Goal: Find specific page/section: Find specific page/section

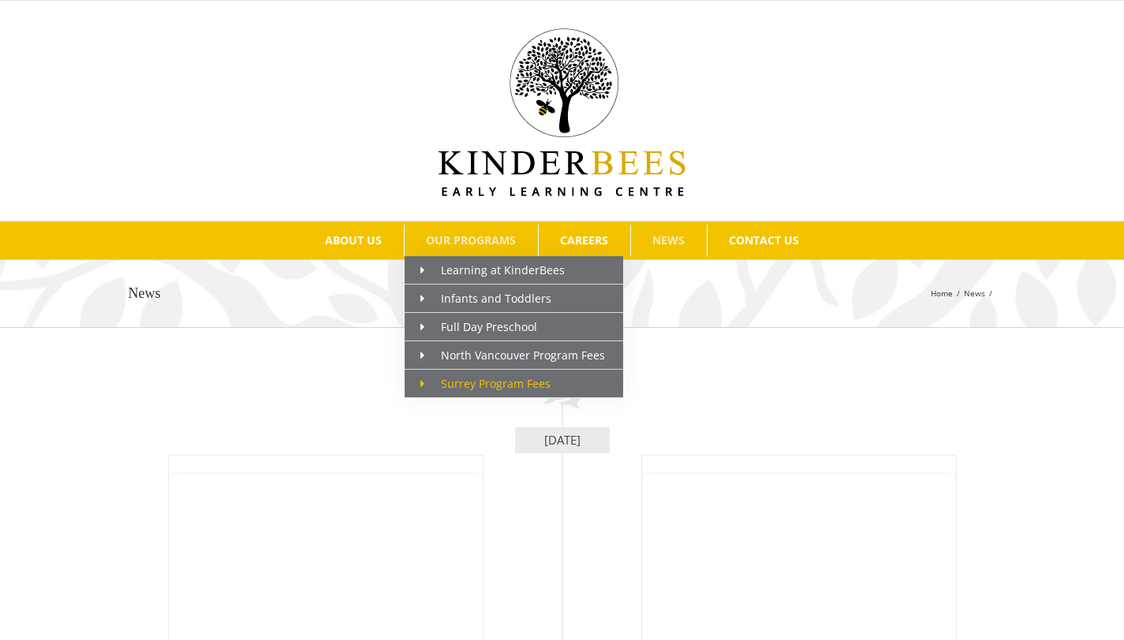
click at [522, 381] on span "Surrey Program Fees" at bounding box center [485, 383] width 130 height 15
